Goal: Contribute content: Add original content to the website for others to see

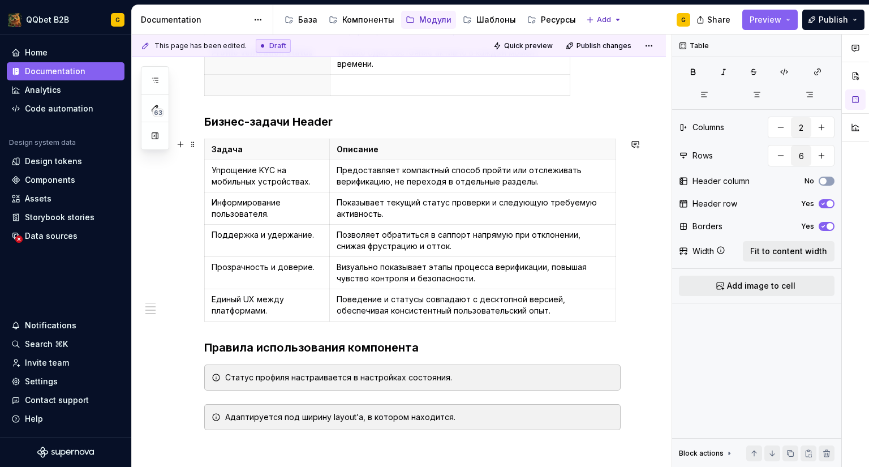
scroll to position [745, 0]
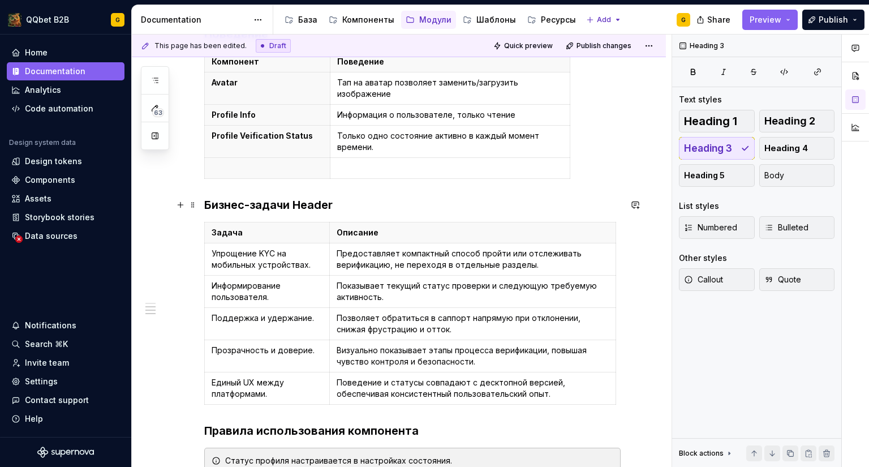
click at [294, 206] on h3 "Бизнес-задачи Header" at bounding box center [412, 205] width 416 height 16
click at [377, 203] on h3 "Бизнес-задачи Profile Header" at bounding box center [412, 205] width 416 height 16
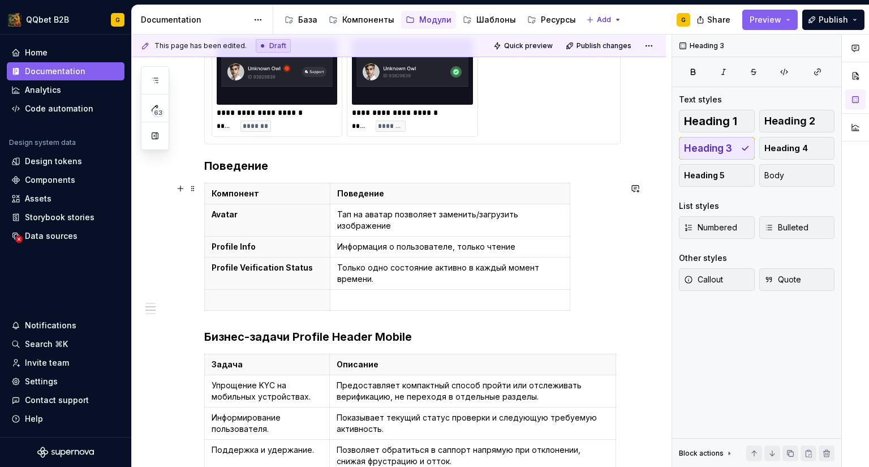
scroll to position [611, 0]
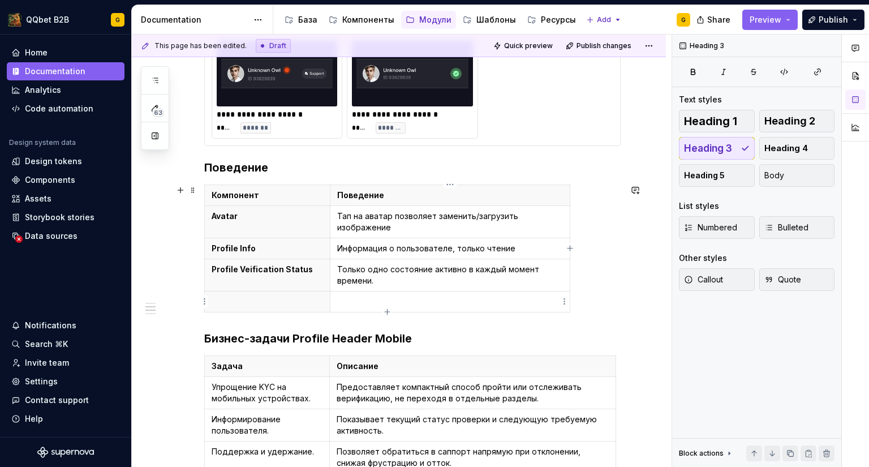
click at [363, 305] on p at bounding box center [450, 301] width 226 height 11
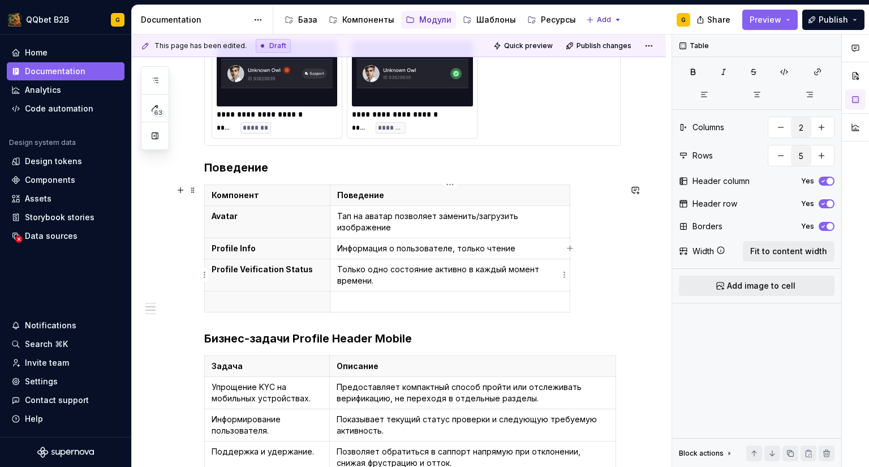
click at [340, 268] on p "Только одно состояние активно в каждый момент времени." at bounding box center [450, 275] width 226 height 23
click at [336, 268] on td "Только одно состояние активно в каждый момент времени." at bounding box center [450, 275] width 240 height 32
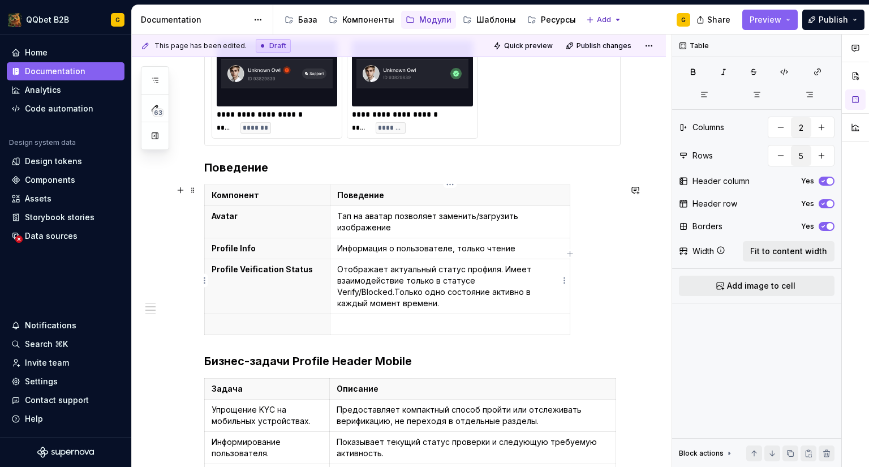
click at [383, 279] on p "Отображает актуальный статус профиля. Имеет взаимодействие только в статусе Ver…" at bounding box center [450, 286] width 226 height 45
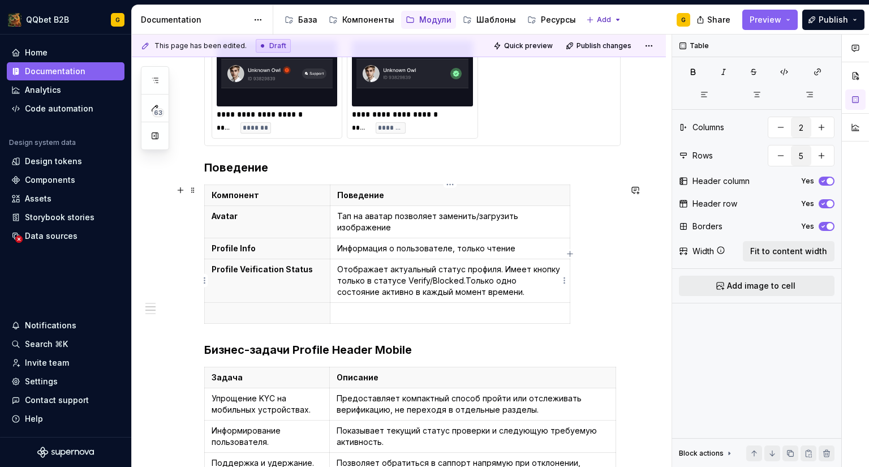
click at [460, 279] on p "Отображает актуальный статус профиля. Имеет кнопку только в статусе Verify/Bloc…" at bounding box center [450, 281] width 226 height 34
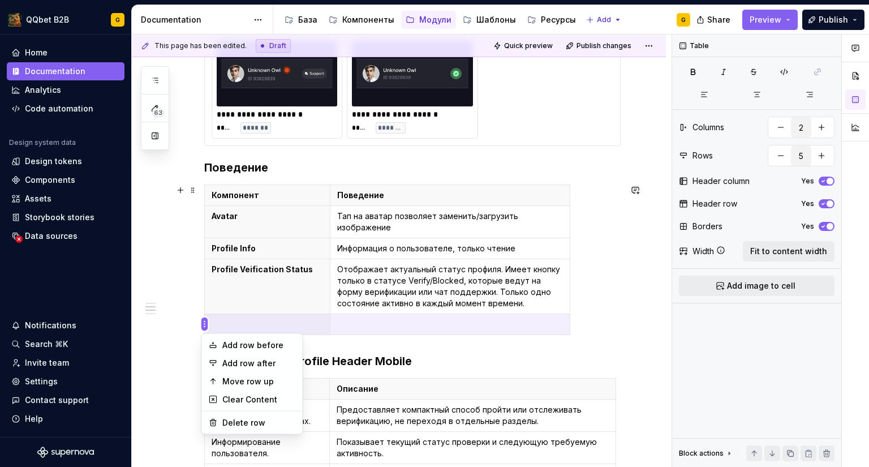
click at [205, 325] on html "QQbet B2B G Home Documentation Analytics Code automation Design system data Des…" at bounding box center [434, 233] width 869 height 467
click at [229, 417] on div "Delete row" at bounding box center [259, 422] width 74 height 11
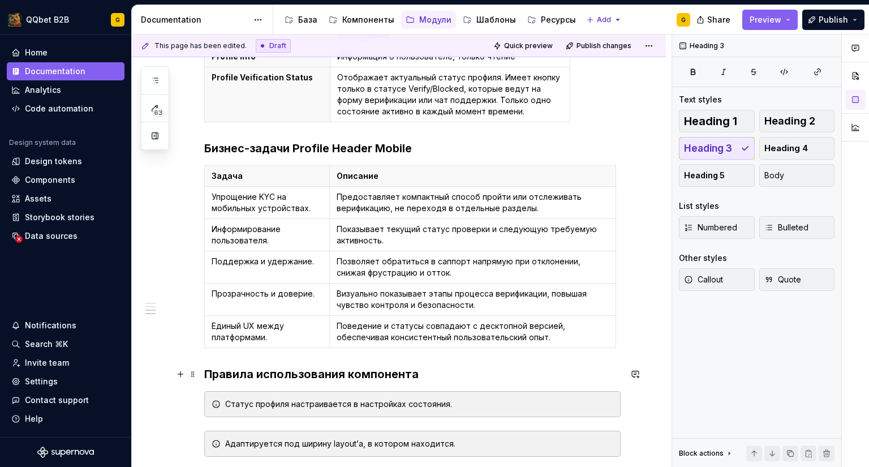
scroll to position [627, 0]
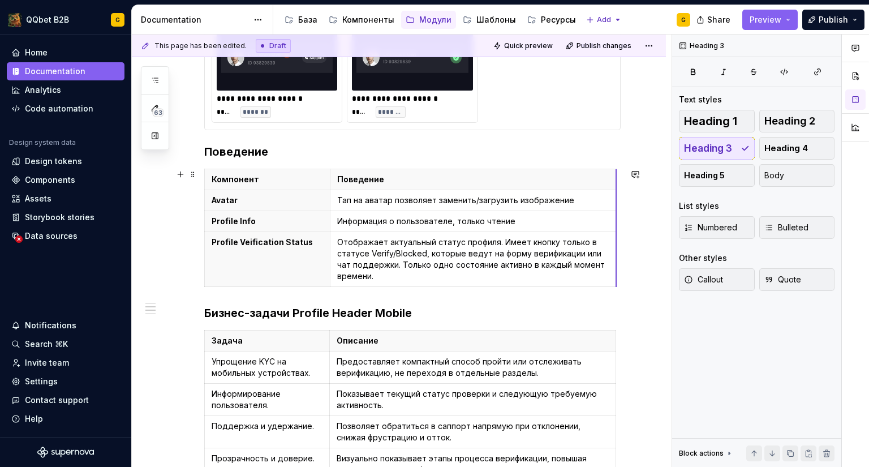
drag, startPoint x: 569, startPoint y: 281, endPoint x: 615, endPoint y: 278, distance: 46.4
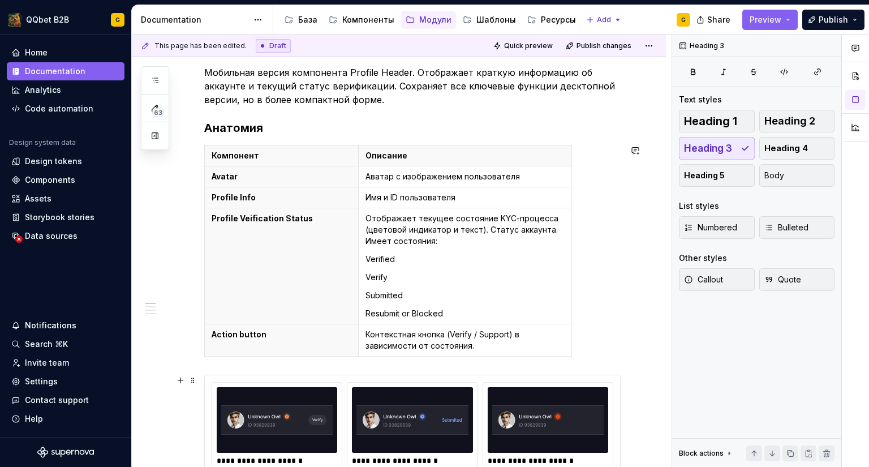
scroll to position [281, 0]
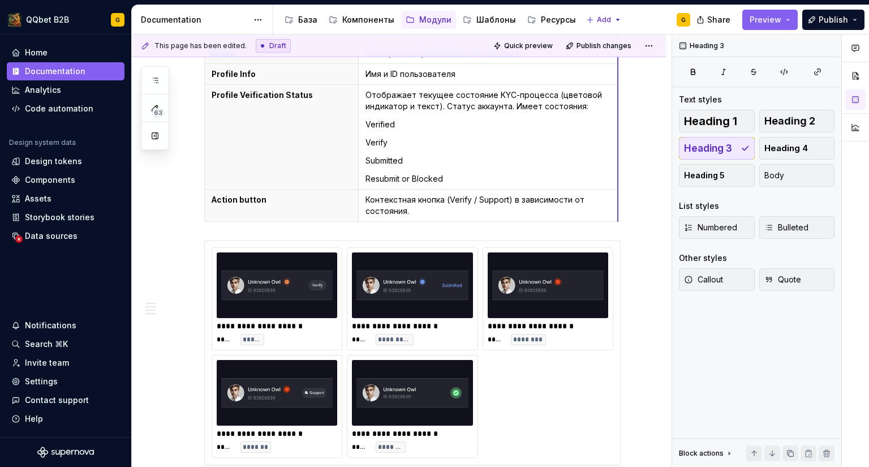
drag, startPoint x: 570, startPoint y: 200, endPoint x: 617, endPoint y: 200, distance: 46.4
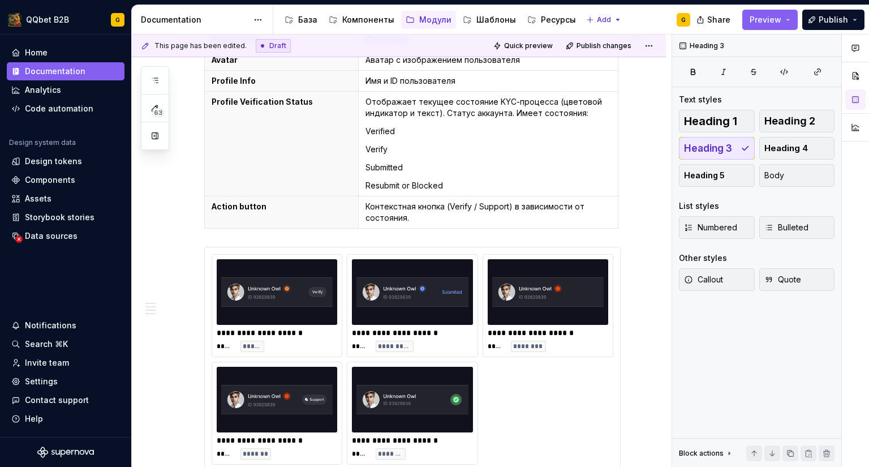
scroll to position [272, 0]
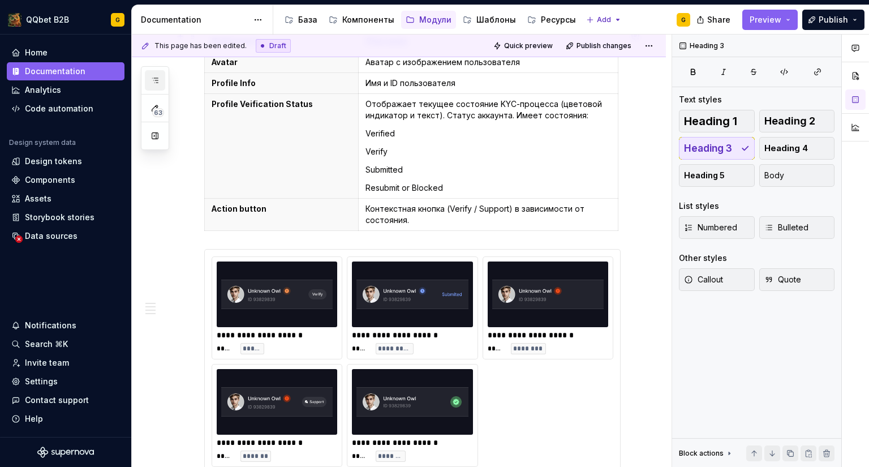
click at [148, 76] on button "button" at bounding box center [155, 80] width 20 height 20
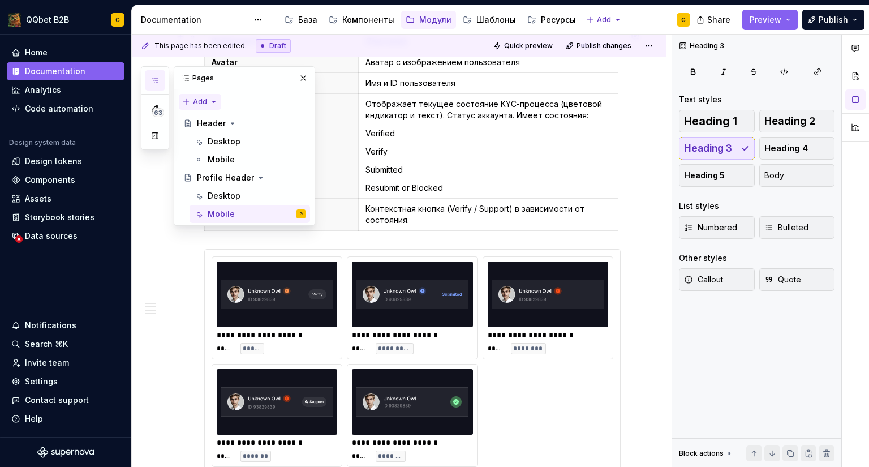
click at [204, 100] on div "63 Pages Add Accessibility guide for tree Page tree. Navigate the tree with the…" at bounding box center [228, 146] width 174 height 160
click at [217, 127] on div "New page" at bounding box center [237, 123] width 74 height 11
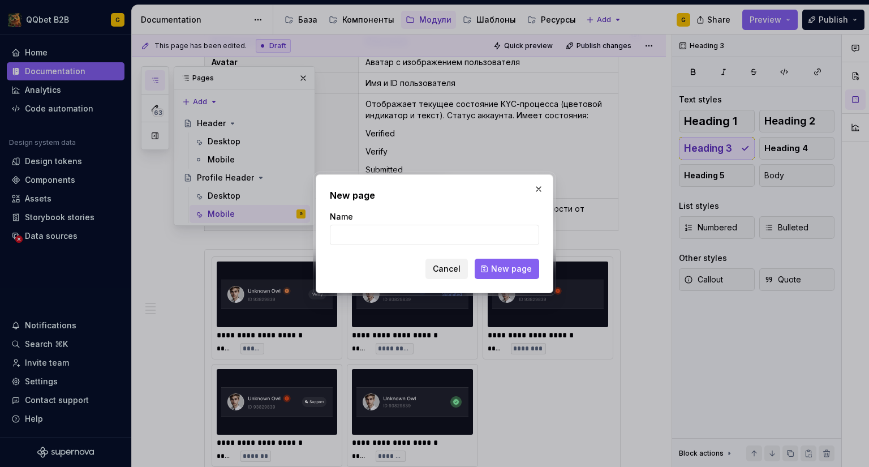
type textarea "*"
type input "Sidebar"
click button "New page" at bounding box center [507, 269] width 64 height 20
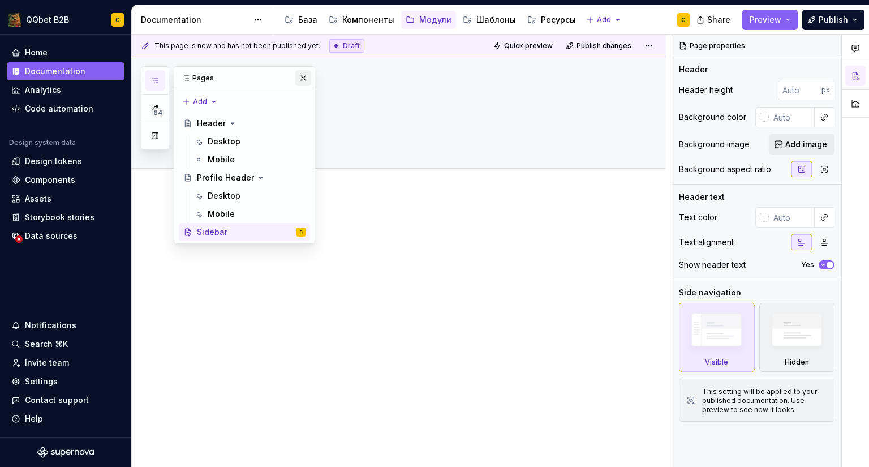
click at [303, 77] on button "button" at bounding box center [303, 78] width 16 height 16
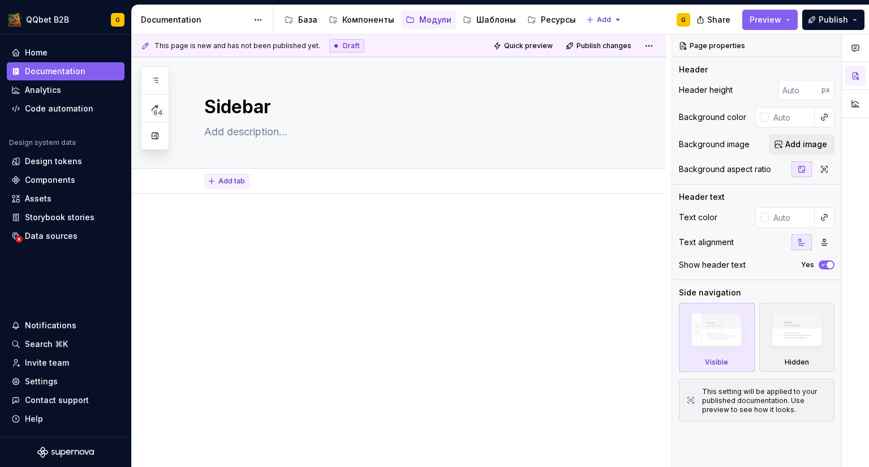
click at [226, 179] on span "Add tab" at bounding box center [231, 180] width 27 height 9
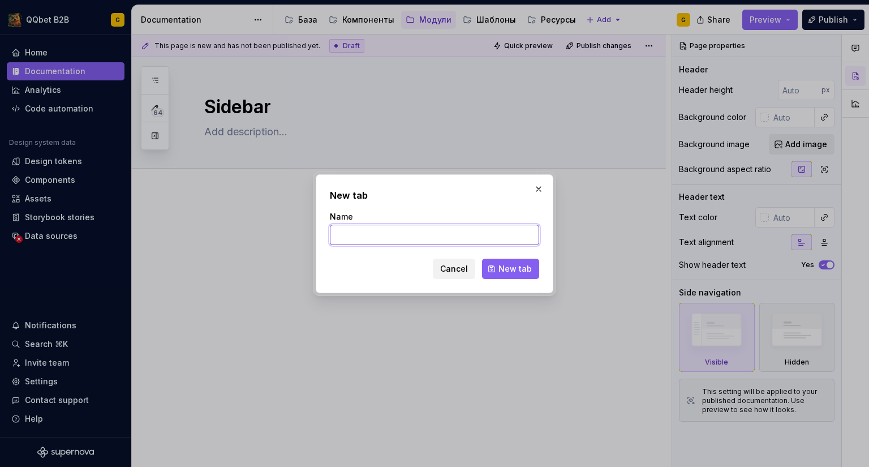
type textarea "*"
type input "Main"
click button "New tab" at bounding box center [510, 269] width 57 height 20
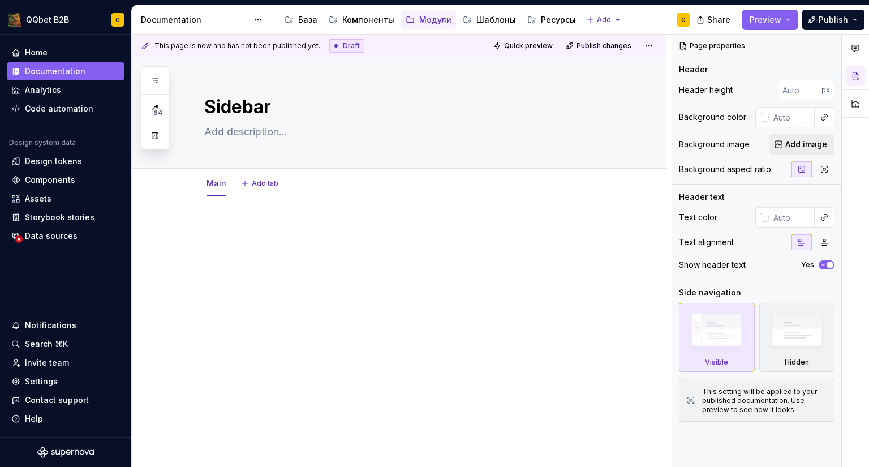
type textarea "*"
click at [260, 181] on span "Add tab" at bounding box center [265, 183] width 27 height 9
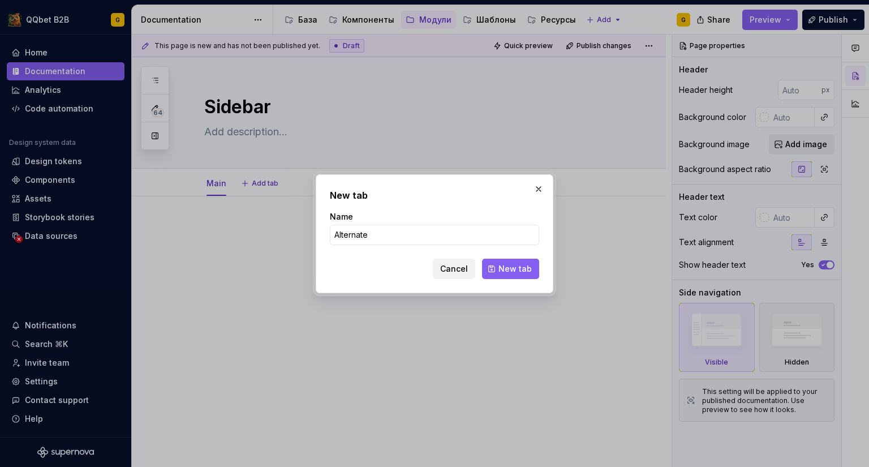
type input "Alternate"
click at [522, 266] on span "New tab" at bounding box center [514, 268] width 33 height 11
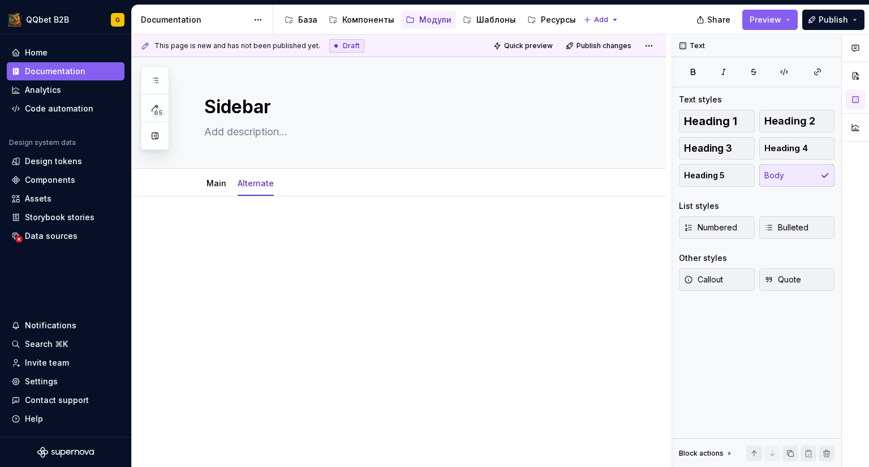
type textarea "*"
